Goal: Task Accomplishment & Management: Complete application form

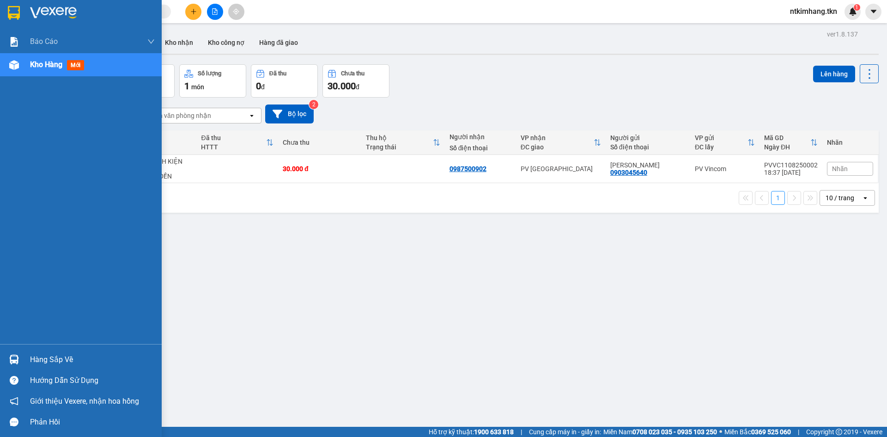
click at [41, 357] on div "Hàng sắp về" at bounding box center [92, 360] width 125 height 14
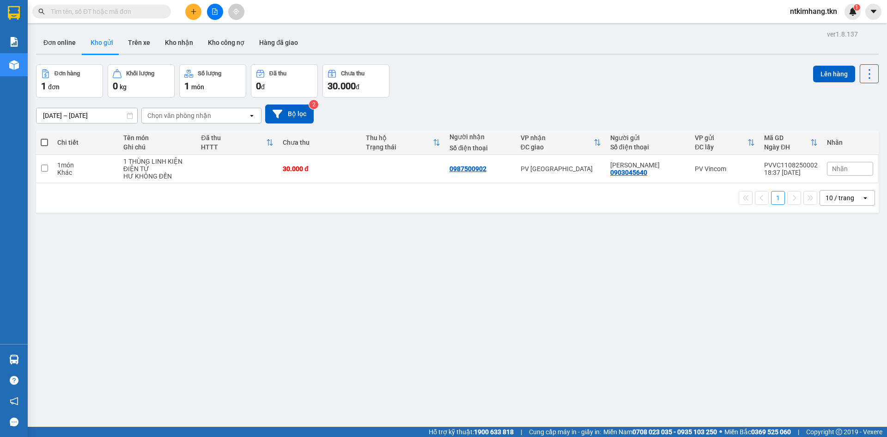
click at [254, 259] on section "Kết quả tìm kiếm ( 0 ) Bộ lọc No Data ntkimhang.tkn 1 Báo cáo Mẫu 1: Báo cáo dò…" at bounding box center [443, 218] width 887 height 437
click at [699, 169] on div "PV Vincom" at bounding box center [725, 168] width 60 height 7
checkbox input "true"
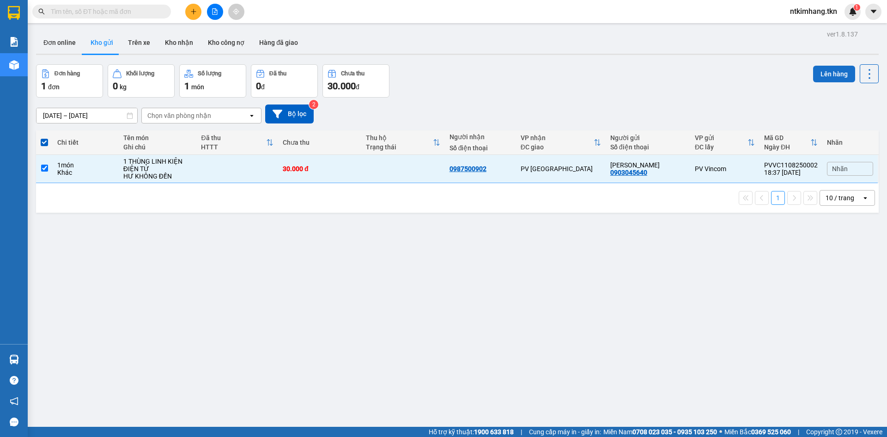
click at [822, 76] on button "Lên hàng" at bounding box center [834, 74] width 42 height 17
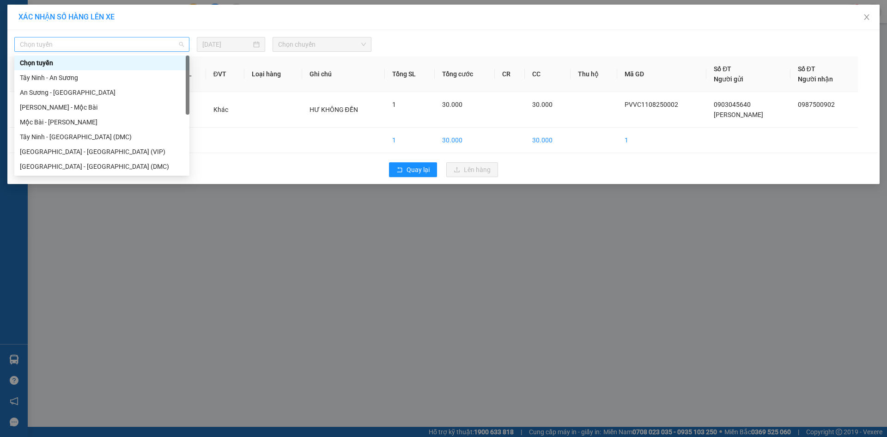
click at [181, 45] on span "Chọn tuyến" at bounding box center [102, 44] width 164 height 14
click at [45, 153] on div "[GEOGRAPHIC_DATA] - [GEOGRAPHIC_DATA] (VIP)" at bounding box center [102, 152] width 164 height 10
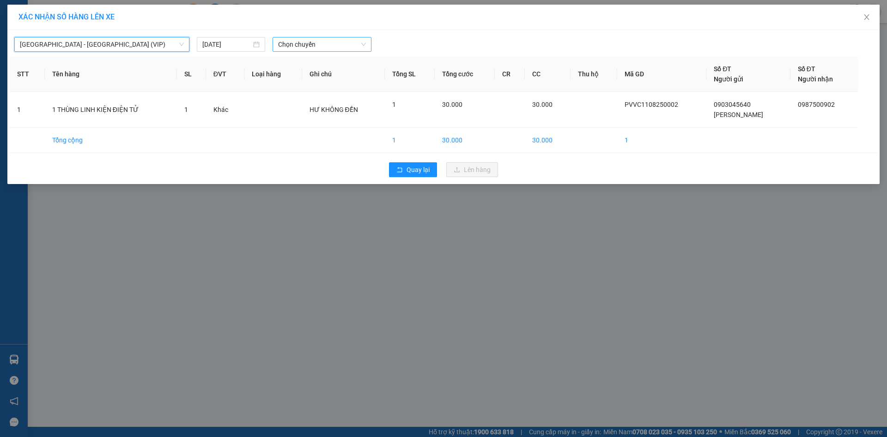
click at [362, 43] on span "Chọn chuyến" at bounding box center [322, 44] width 88 height 14
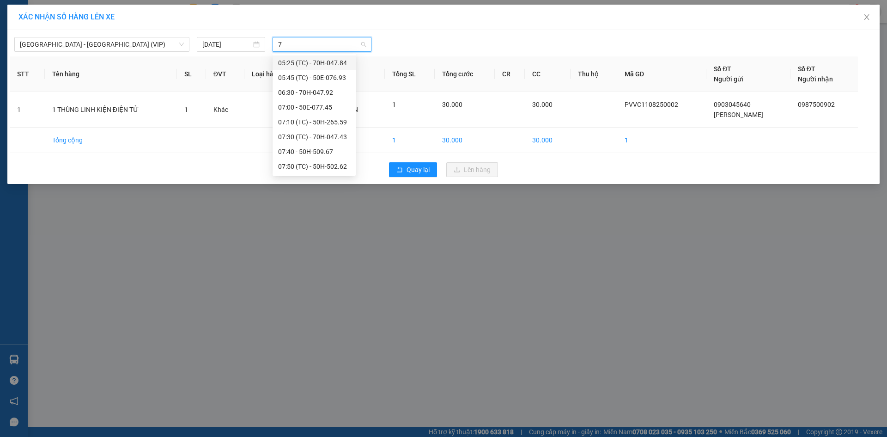
type input "77"
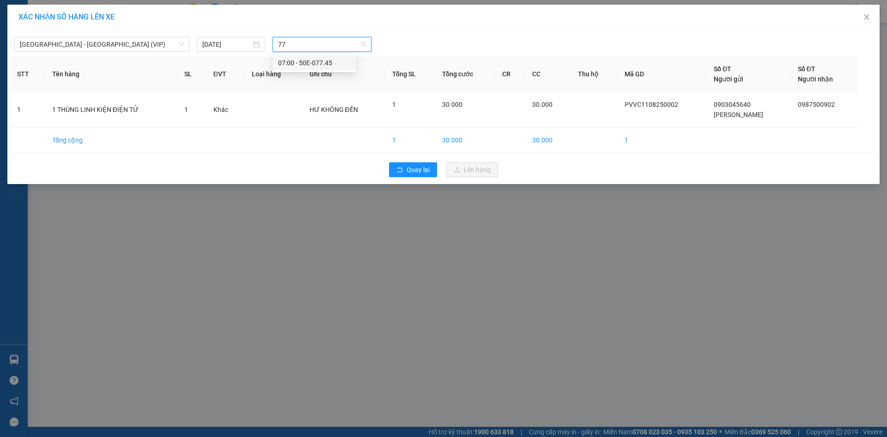
click at [326, 60] on div "07:00 - 50E-077.45" at bounding box center [314, 63] width 72 height 10
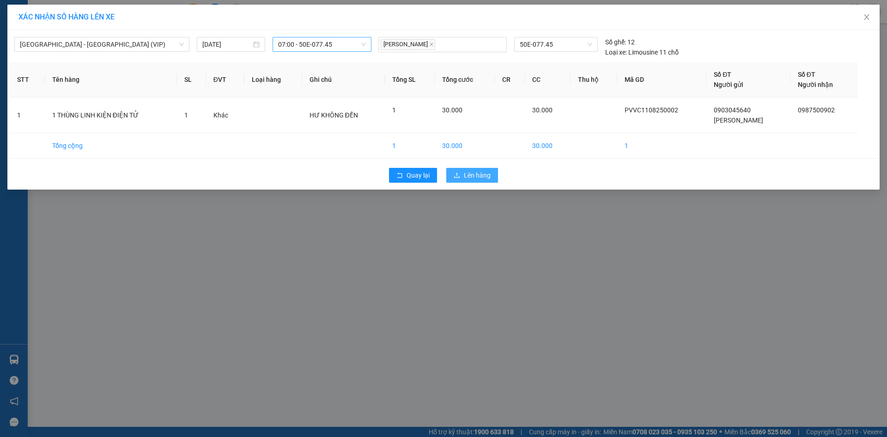
click at [470, 176] on span "Lên hàng" at bounding box center [477, 175] width 27 height 10
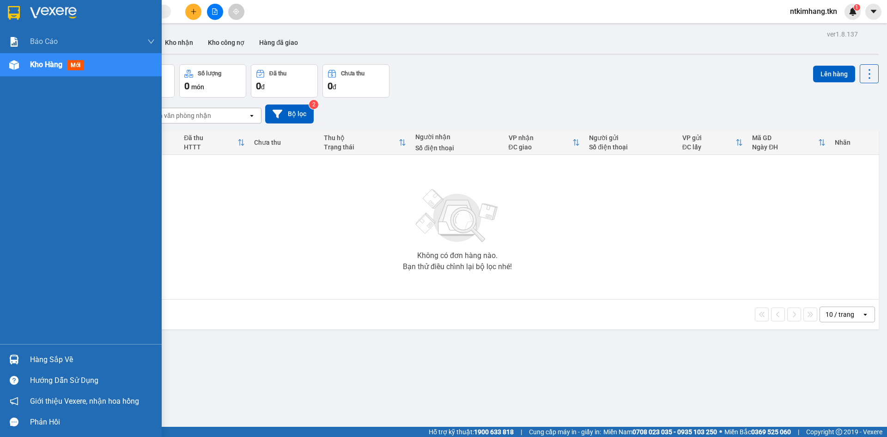
click at [60, 356] on div "Hàng sắp về" at bounding box center [92, 360] width 125 height 14
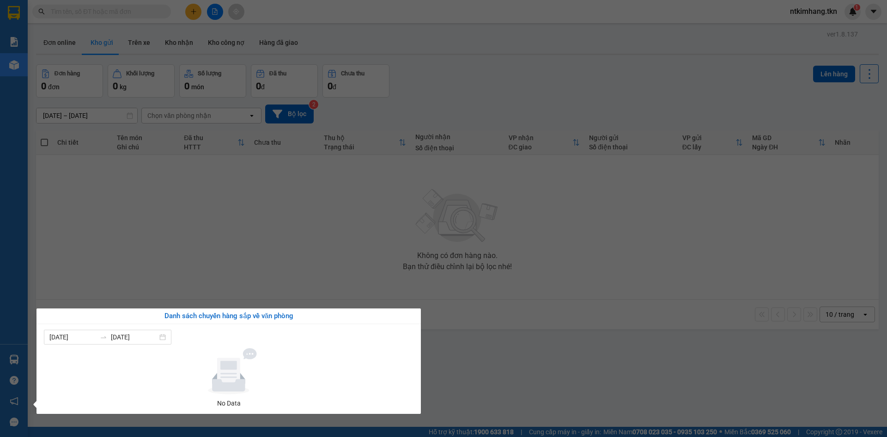
click at [489, 384] on section "Kết quả tìm kiếm ( 0 ) Bộ lọc No Data ntkimhang.tkn 1 Báo cáo Mẫu 1: Báo cáo dò…" at bounding box center [443, 218] width 887 height 437
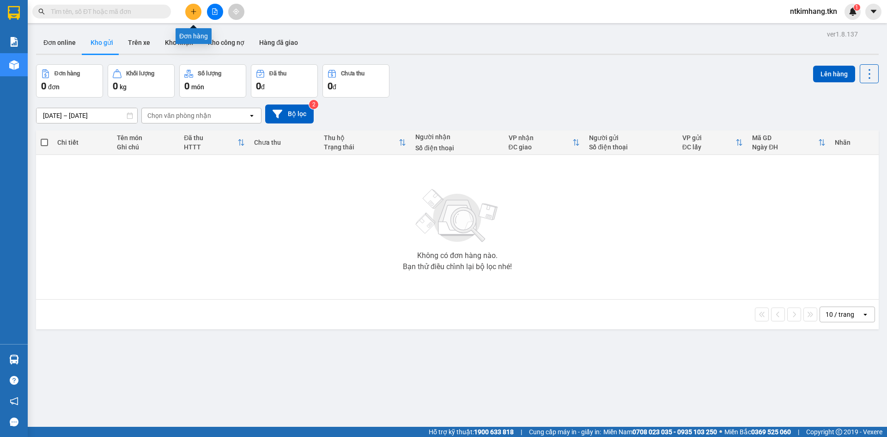
click at [193, 11] on icon "plus" at bounding box center [193, 11] width 6 height 6
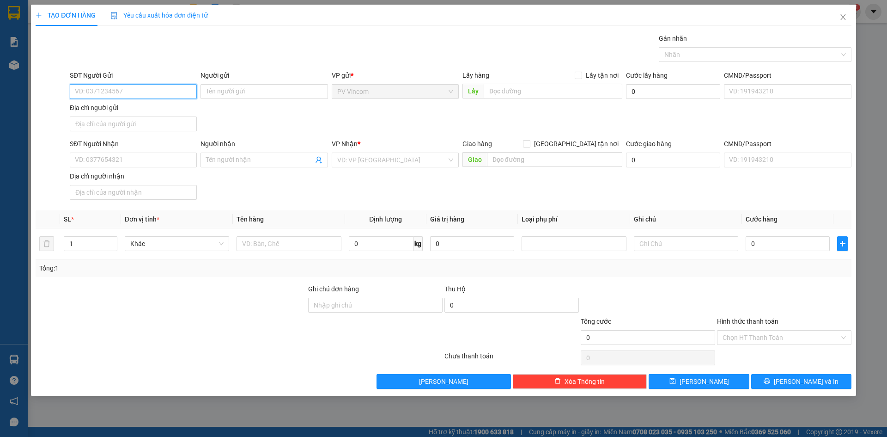
click at [120, 90] on input "SĐT Người Gửi" at bounding box center [133, 91] width 127 height 15
type input "0989504878"
click at [214, 95] on input "Người gửi" at bounding box center [264, 91] width 127 height 15
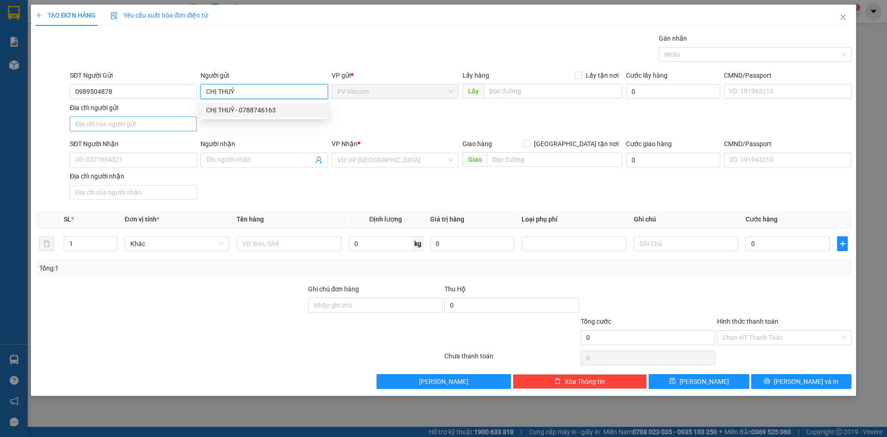
type input "CHỊ THUỶ"
click at [122, 123] on input "Địa chỉ người gửi" at bounding box center [133, 123] width 127 height 15
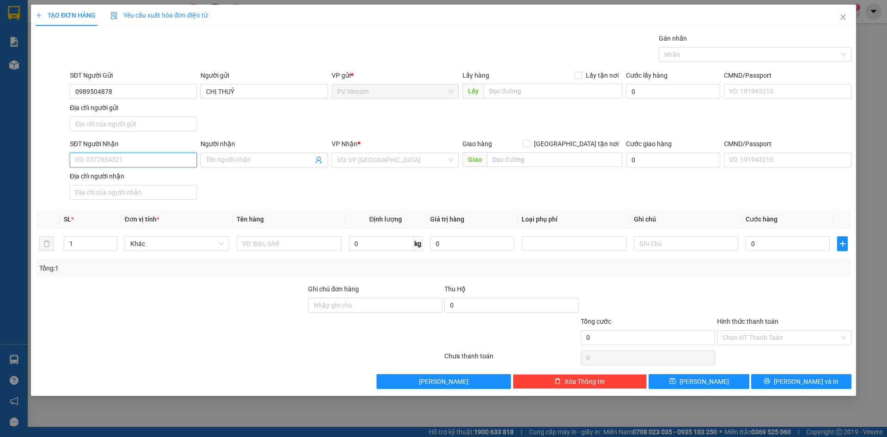
click at [131, 163] on input "SĐT Người Nhận" at bounding box center [133, 160] width 127 height 15
type input "0938982227"
click at [228, 158] on input "Người nhận" at bounding box center [259, 160] width 107 height 10
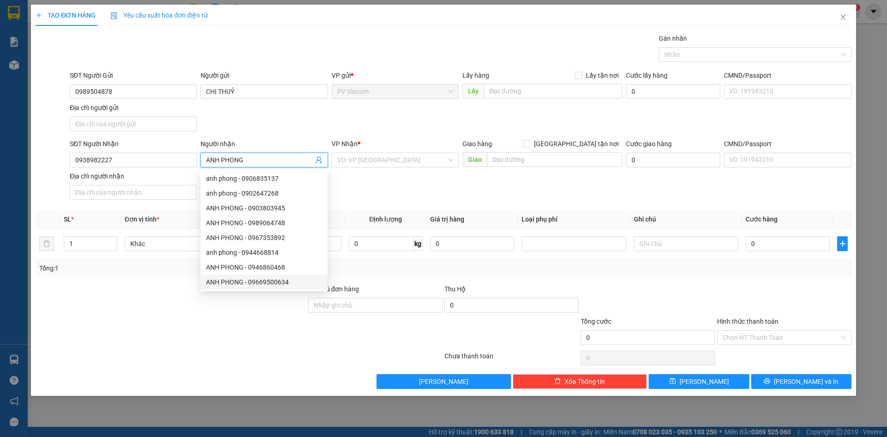
type input "ANH PHONG"
click at [211, 351] on div at bounding box center [239, 357] width 409 height 18
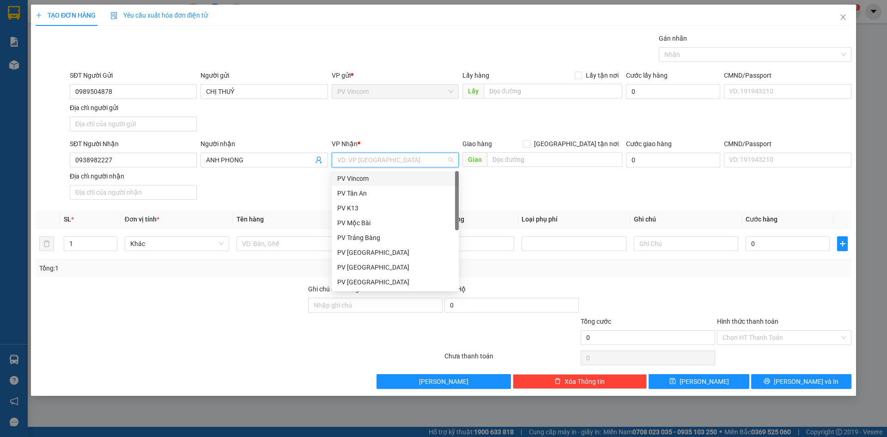
click at [382, 162] on input "search" at bounding box center [392, 160] width 110 height 14
click at [369, 252] on div "PV [GEOGRAPHIC_DATA]" at bounding box center [395, 252] width 116 height 10
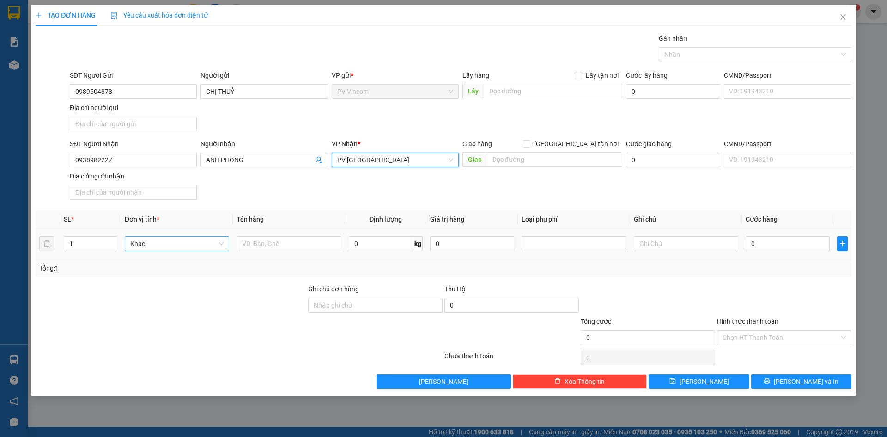
click at [167, 244] on span "Khác" at bounding box center [176, 244] width 93 height 14
type input "H"
click at [266, 245] on input "text" at bounding box center [289, 243] width 104 height 15
type input "HỘP THUỐC NHỎ"
click at [157, 282] on div "Transit Pickup Surcharge Ids Transit Deliver Surcharge Ids Transit Deliver Surc…" at bounding box center [444, 210] width 816 height 355
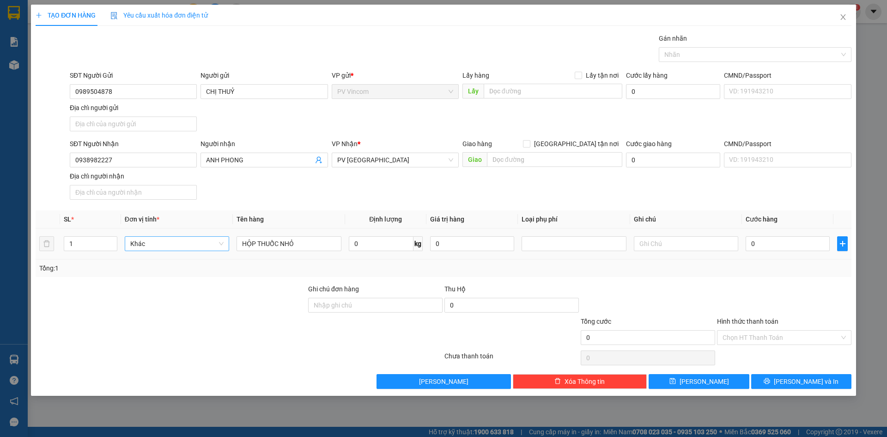
click at [162, 246] on span "Khác" at bounding box center [176, 244] width 93 height 14
type input "HỘP"
click at [263, 275] on div "Tổng: 1" at bounding box center [444, 268] width 816 height 18
click at [687, 246] on input "text" at bounding box center [686, 243] width 104 height 15
type input "HƯ KHÔNG ĐỀN"
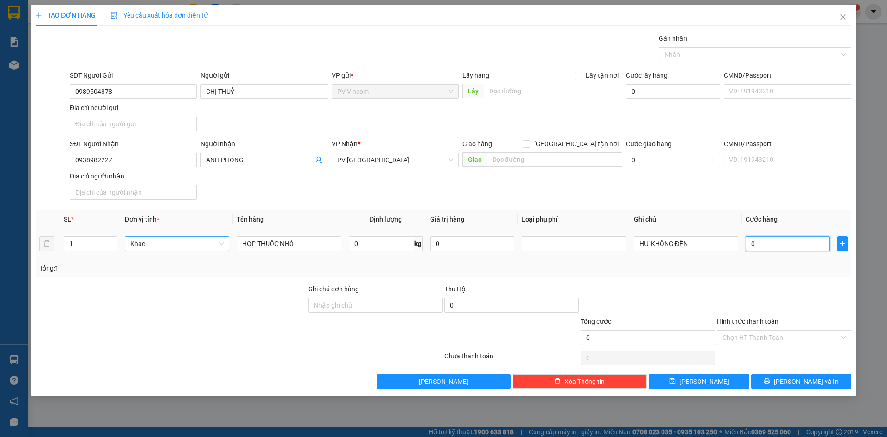
click at [777, 242] on input "0" at bounding box center [788, 243] width 84 height 15
type input "2"
type input "20"
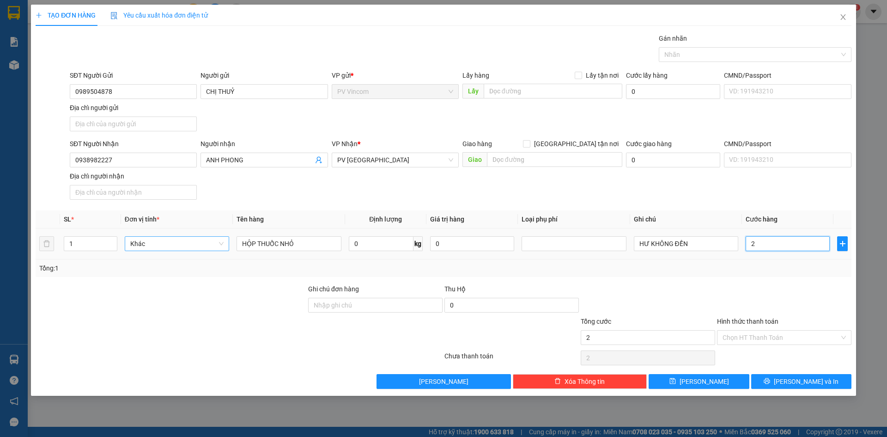
type input "20"
type input "200"
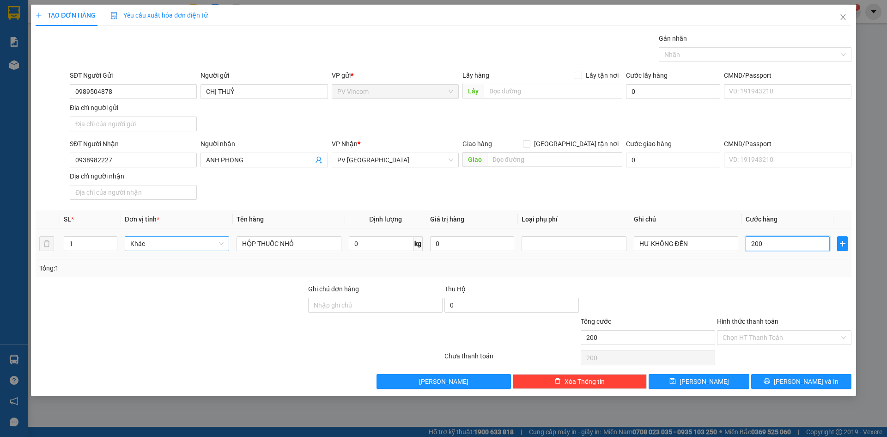
type input "2.000"
type input "20.000"
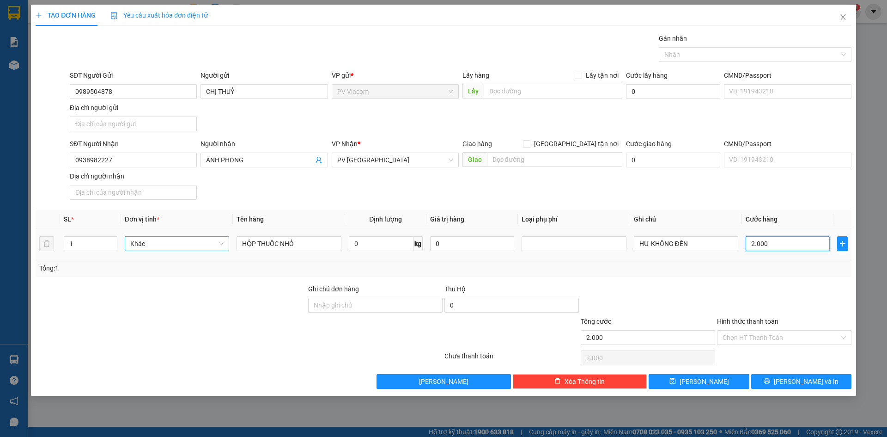
type input "20.000"
click at [760, 337] on input "Hình thức thanh toán" at bounding box center [781, 337] width 117 height 14
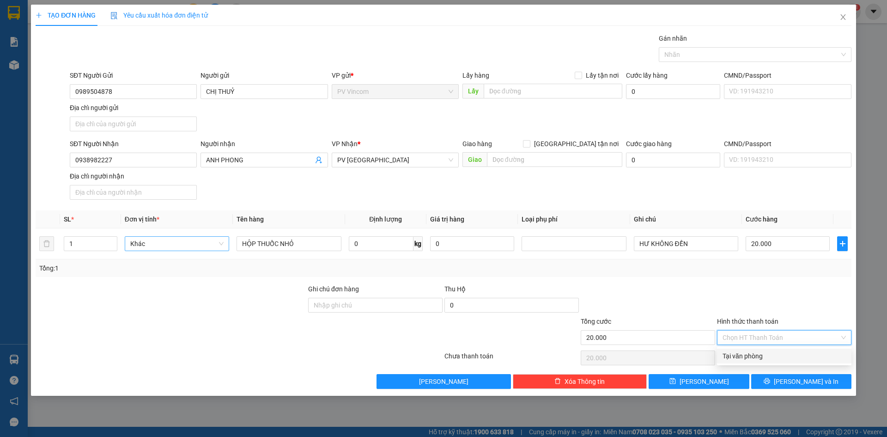
click at [747, 358] on div "Tại văn phòng" at bounding box center [784, 356] width 123 height 10
type input "0"
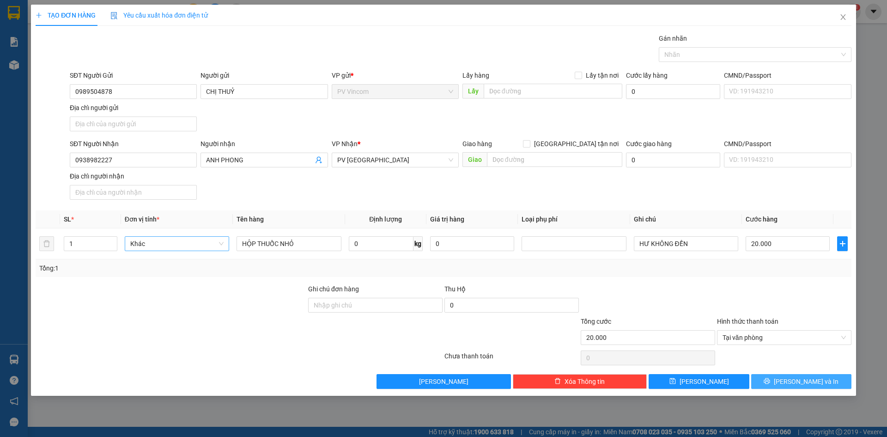
click at [797, 384] on span "[PERSON_NAME] và In" at bounding box center [806, 381] width 65 height 10
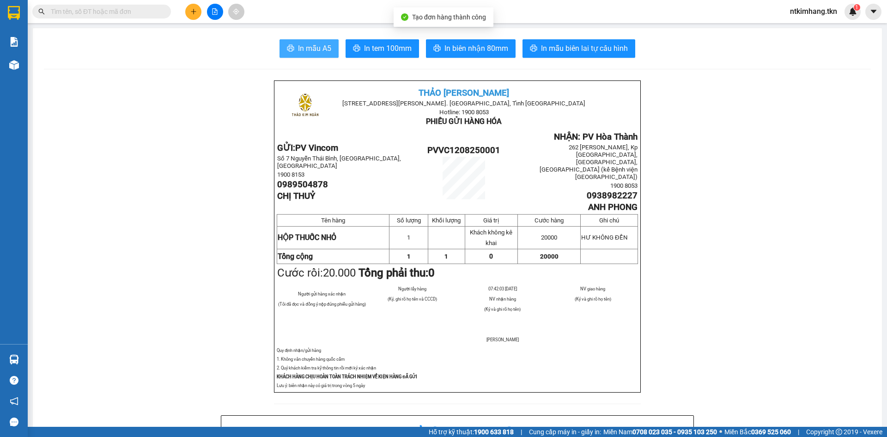
click at [309, 47] on span "In mẫu A5" at bounding box center [314, 49] width 33 height 12
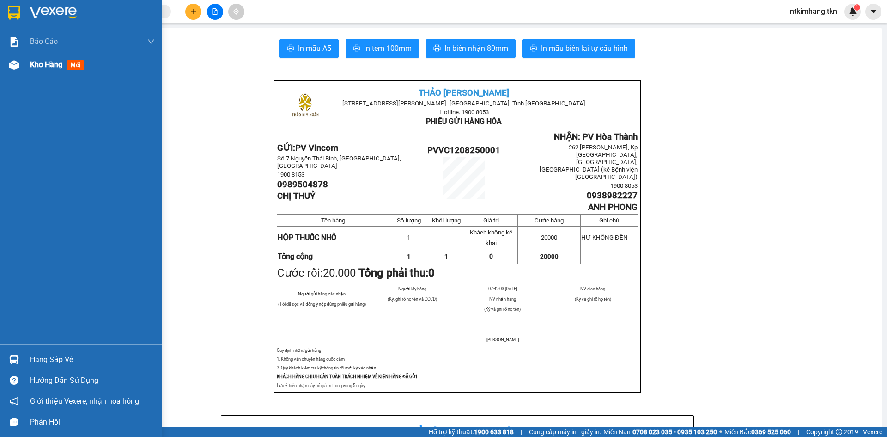
click at [44, 64] on span "Kho hàng" at bounding box center [46, 64] width 32 height 9
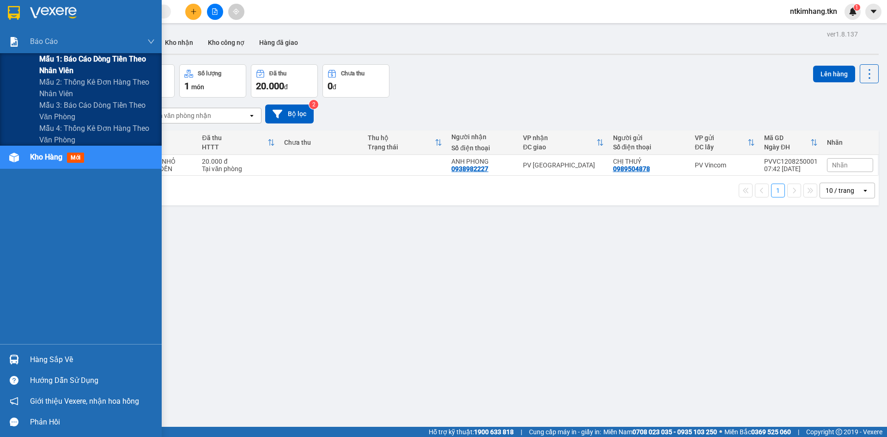
click at [53, 56] on span "Mẫu 1: Báo cáo dòng tiền theo nhân viên" at bounding box center [97, 64] width 116 height 23
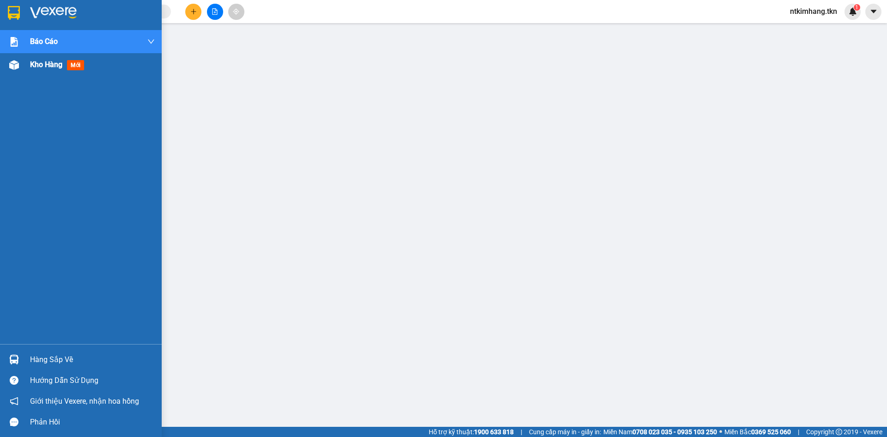
click at [49, 61] on span "Kho hàng" at bounding box center [46, 64] width 32 height 9
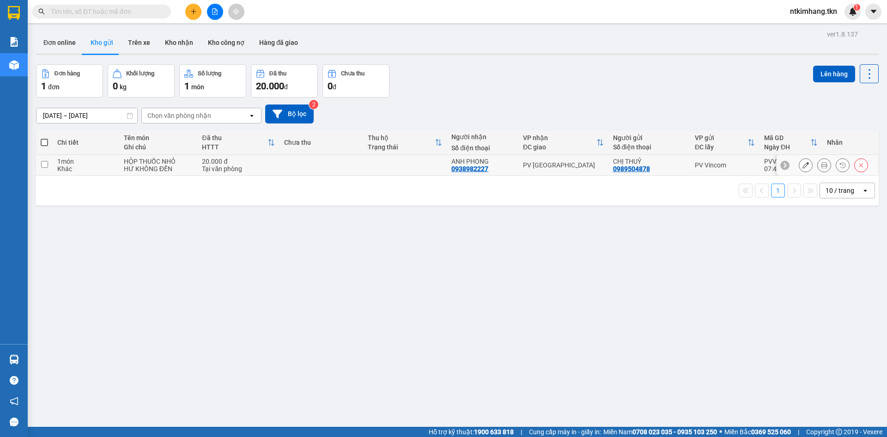
click at [46, 166] on input "checkbox" at bounding box center [44, 164] width 7 height 7
checkbox input "true"
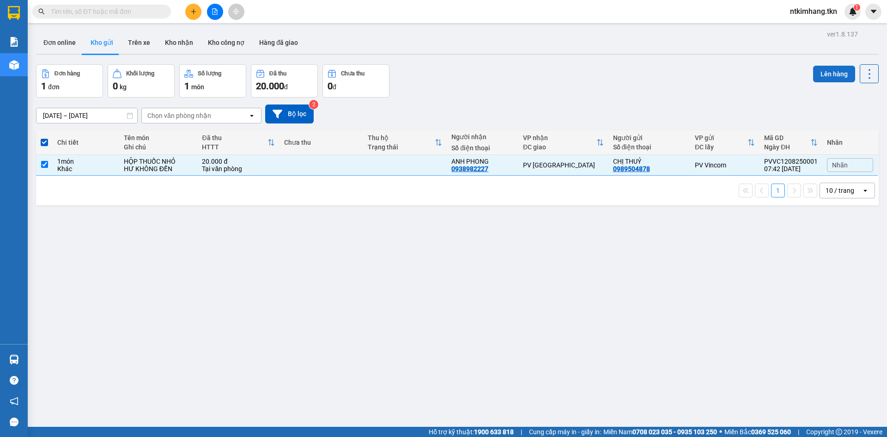
click at [820, 74] on button "Lên hàng" at bounding box center [834, 74] width 42 height 17
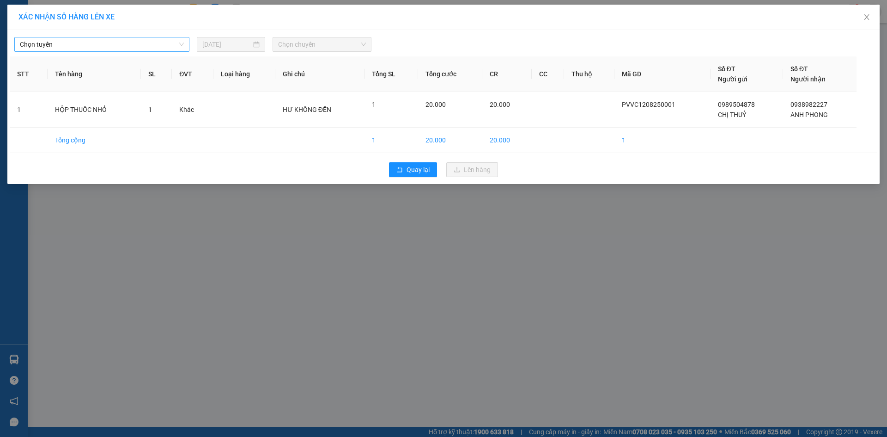
click at [142, 47] on span "Chọn tuyến" at bounding box center [102, 44] width 164 height 14
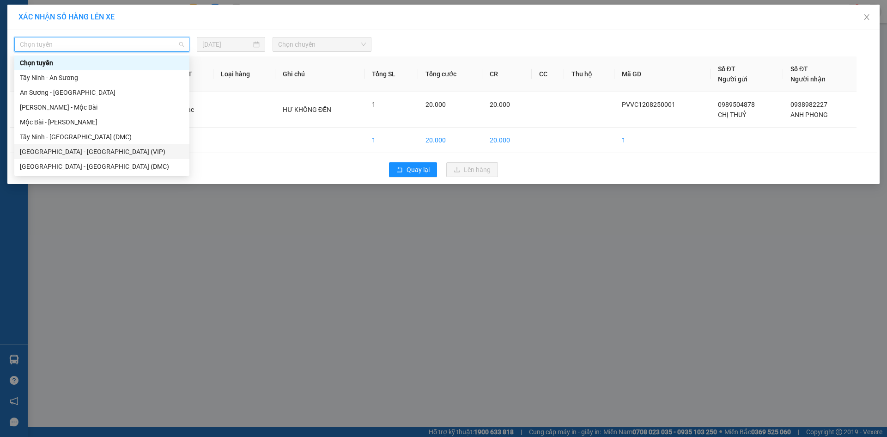
click at [42, 155] on div "[GEOGRAPHIC_DATA] - [GEOGRAPHIC_DATA] (VIP)" at bounding box center [102, 152] width 164 height 10
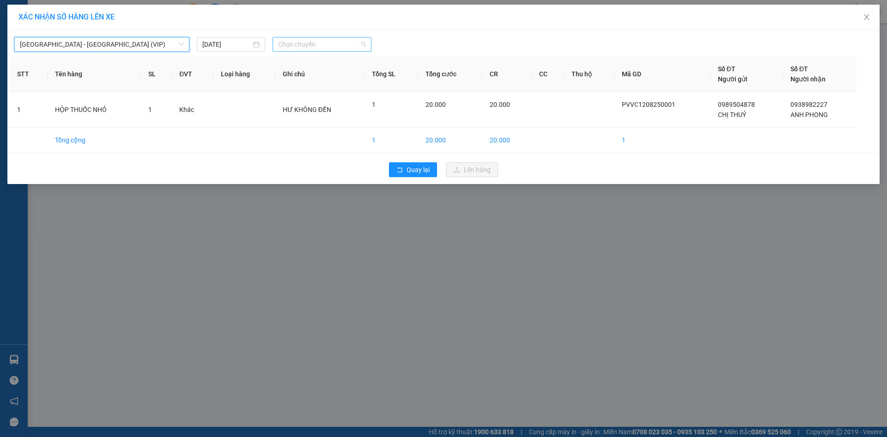
click at [365, 42] on span "Chọn chuyến" at bounding box center [322, 44] width 88 height 14
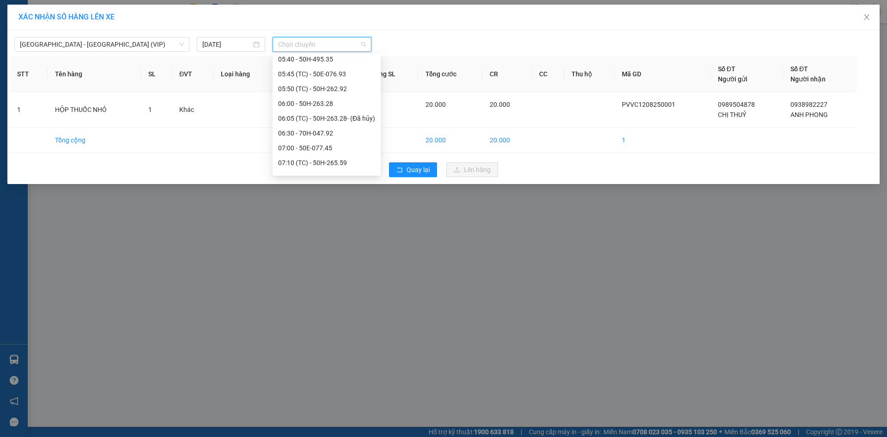
scroll to position [185, 0]
click at [328, 101] on div "07:40 - 50H-502.62" at bounding box center [326, 100] width 97 height 10
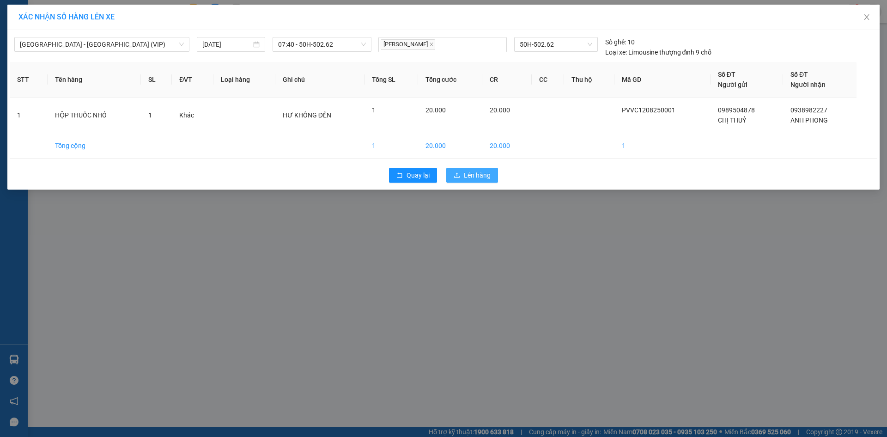
click at [466, 178] on span "Lên hàng" at bounding box center [477, 175] width 27 height 10
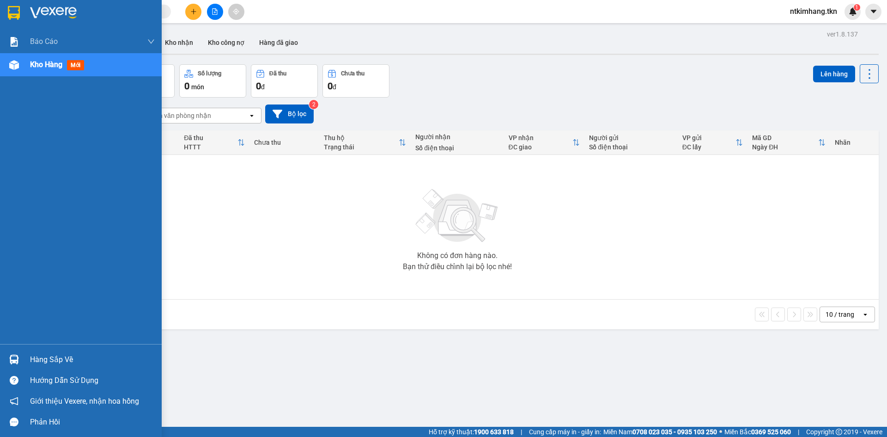
click at [44, 357] on div "Hàng sắp về" at bounding box center [92, 360] width 125 height 14
